Goal: Information Seeking & Learning: Learn about a topic

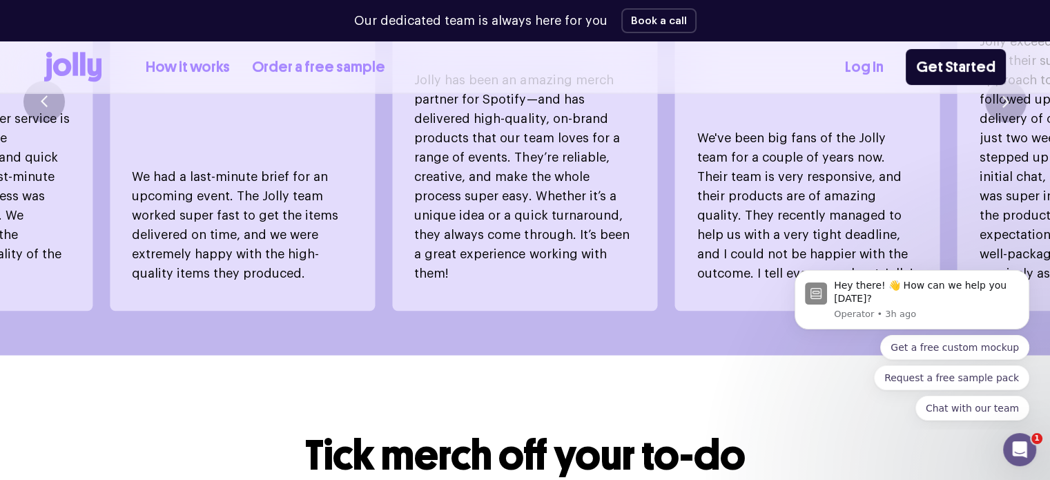
scroll to position [1141, 0]
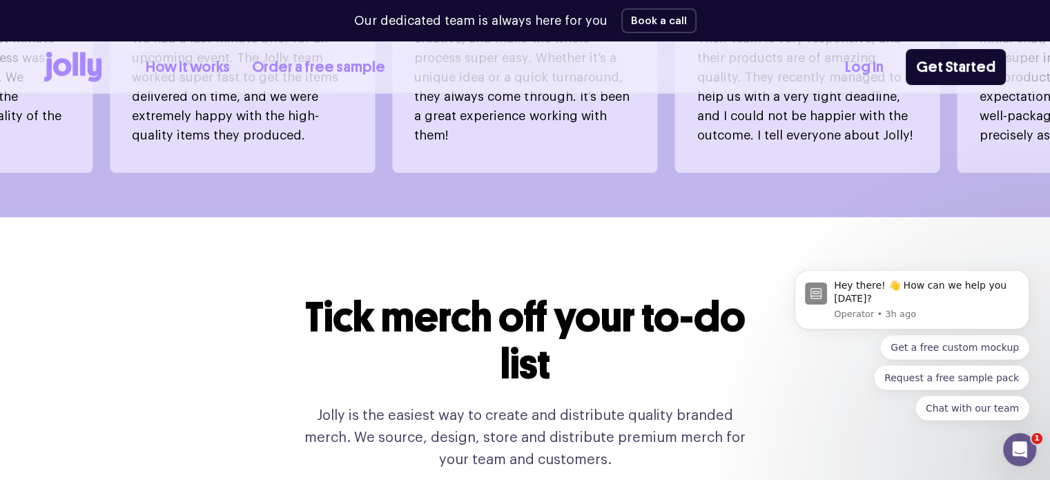
click at [189, 71] on link "How it works" at bounding box center [188, 67] width 84 height 23
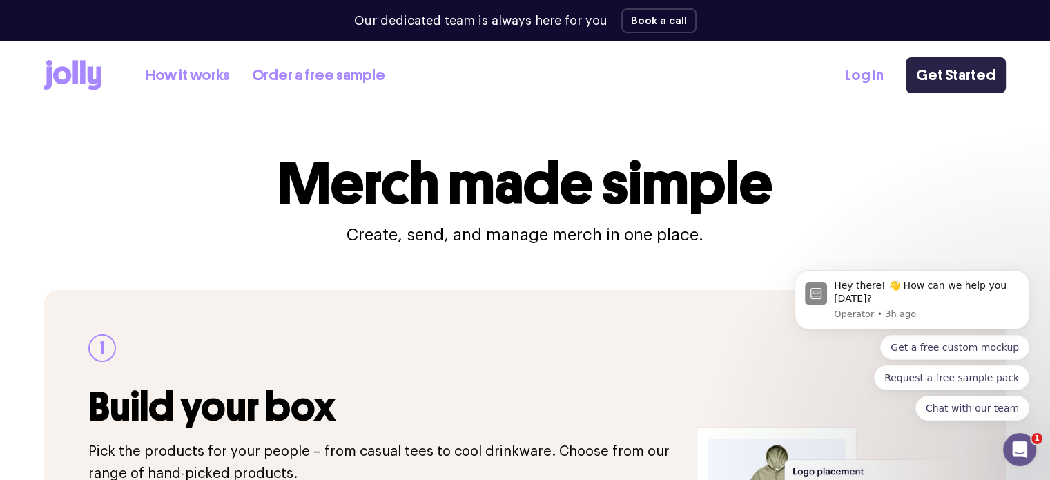
click at [967, 75] on link "Get Started" at bounding box center [956, 75] width 100 height 36
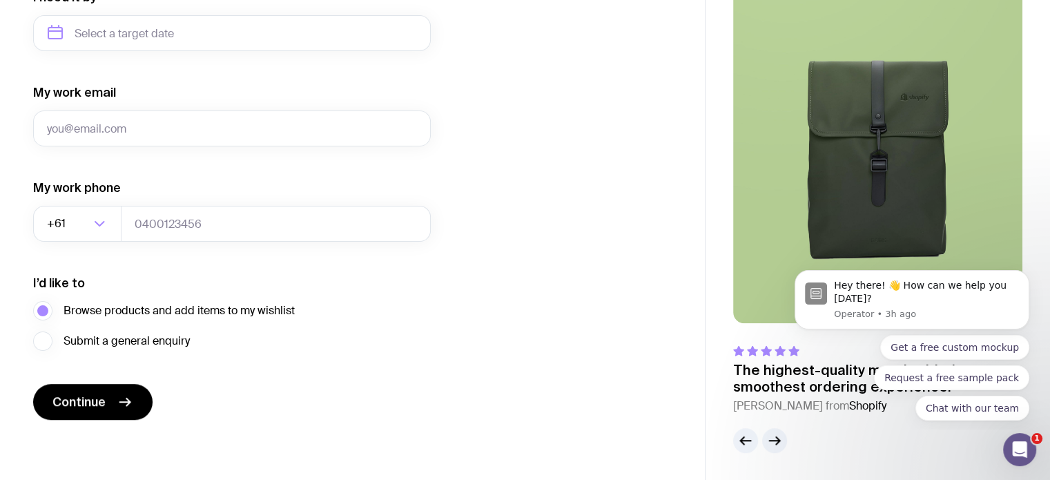
scroll to position [417, 0]
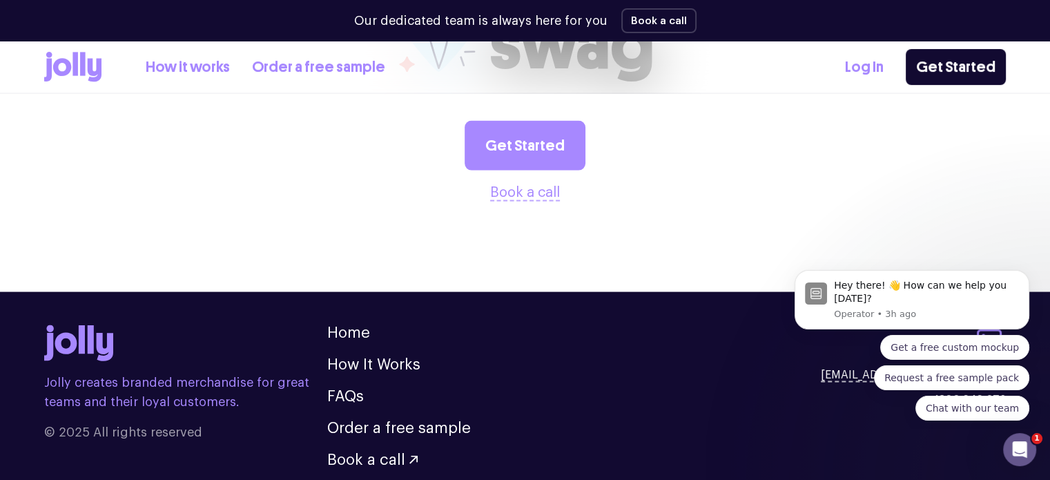
scroll to position [2839, 0]
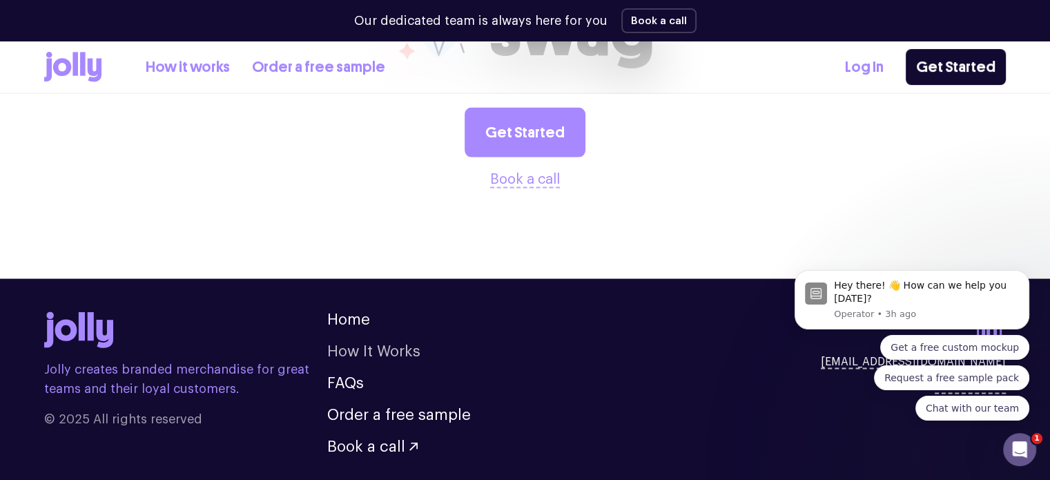
click at [376, 349] on link "How It Works" at bounding box center [373, 351] width 93 height 15
click at [359, 351] on link "How It Works" at bounding box center [373, 351] width 93 height 15
click at [351, 385] on link "FAQs" at bounding box center [345, 383] width 37 height 15
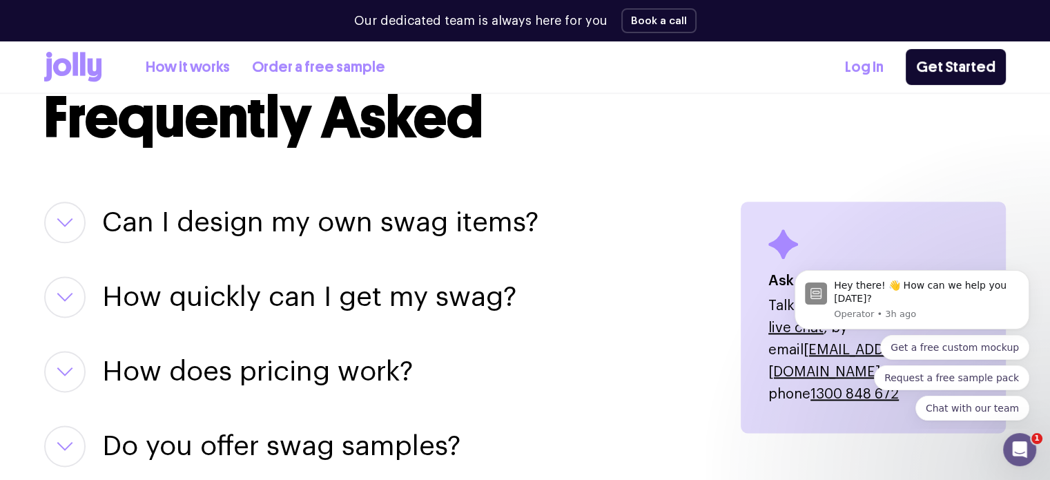
click at [182, 66] on link "How it works" at bounding box center [188, 67] width 84 height 23
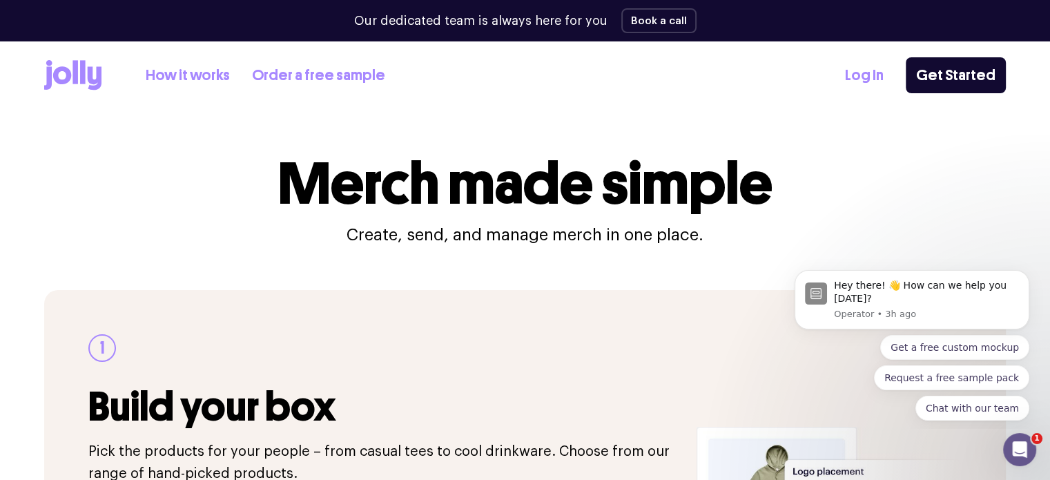
click at [94, 74] on icon at bounding box center [72, 75] width 57 height 30
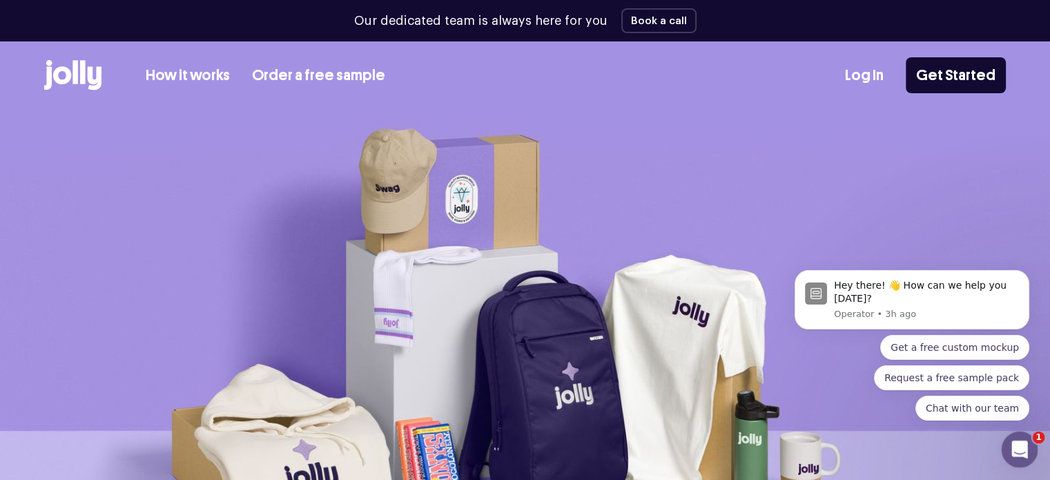
click at [1023, 446] on icon "Open Intercom Messenger" at bounding box center [1018, 447] width 23 height 23
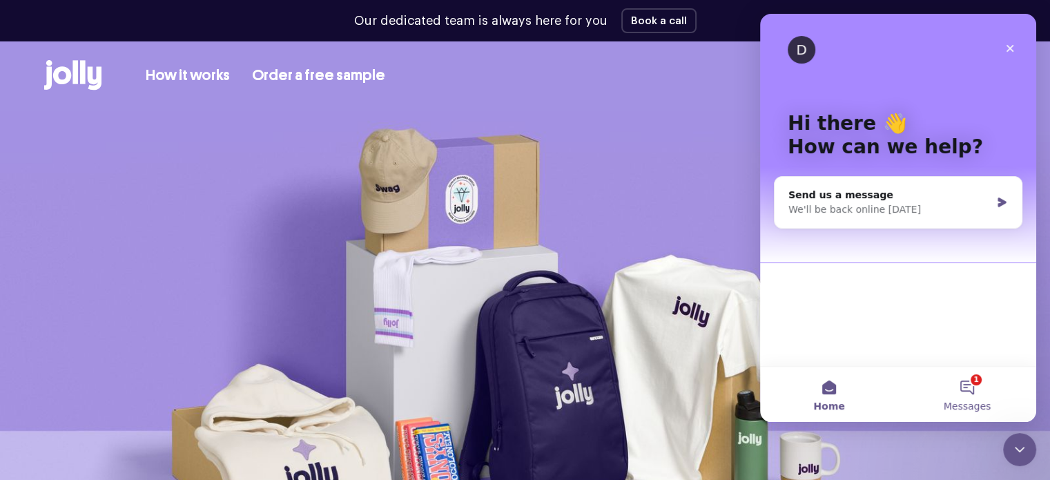
click at [960, 396] on button "1 Messages" at bounding box center [967, 394] width 138 height 55
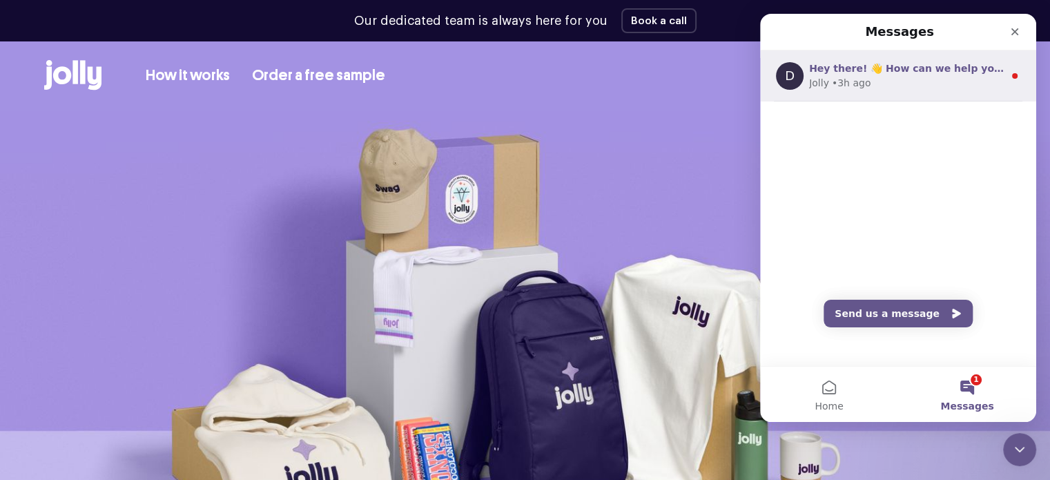
click at [842, 83] on div "• 3h ago" at bounding box center [851, 83] width 39 height 15
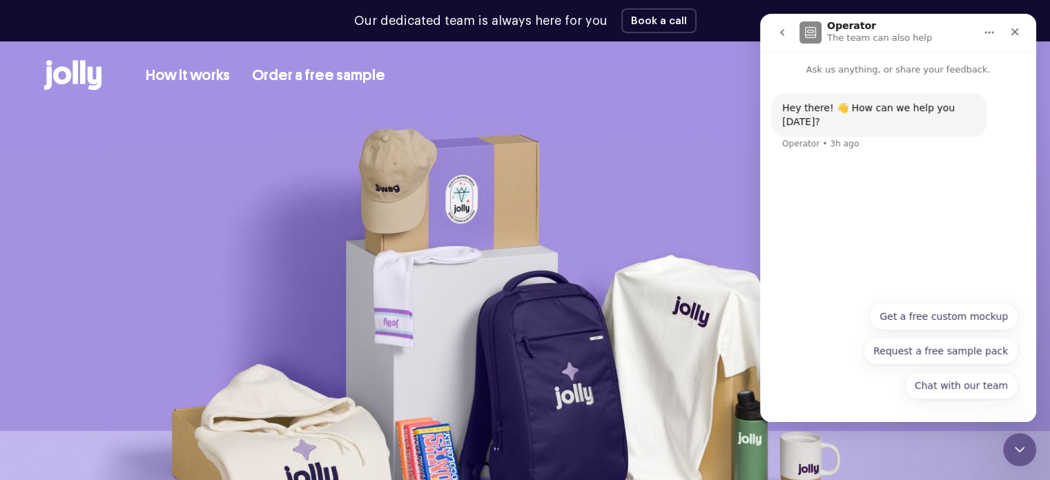
click at [606, 128] on img at bounding box center [525, 358] width 1050 height 497
click at [1022, 30] on div "Close" at bounding box center [1015, 31] width 25 height 25
